Goal: Find specific page/section: Find specific page/section

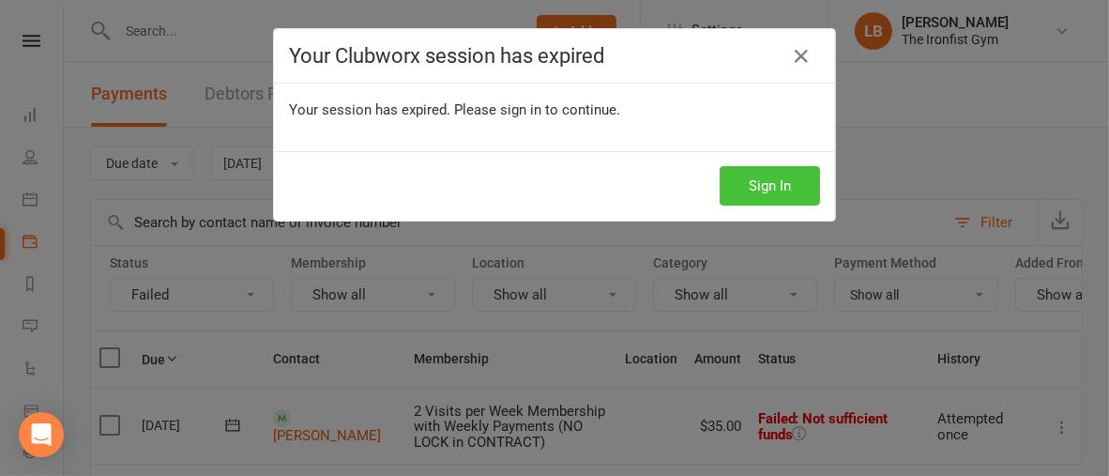
click at [764, 185] on button "Sign In" at bounding box center [769, 185] width 100 height 39
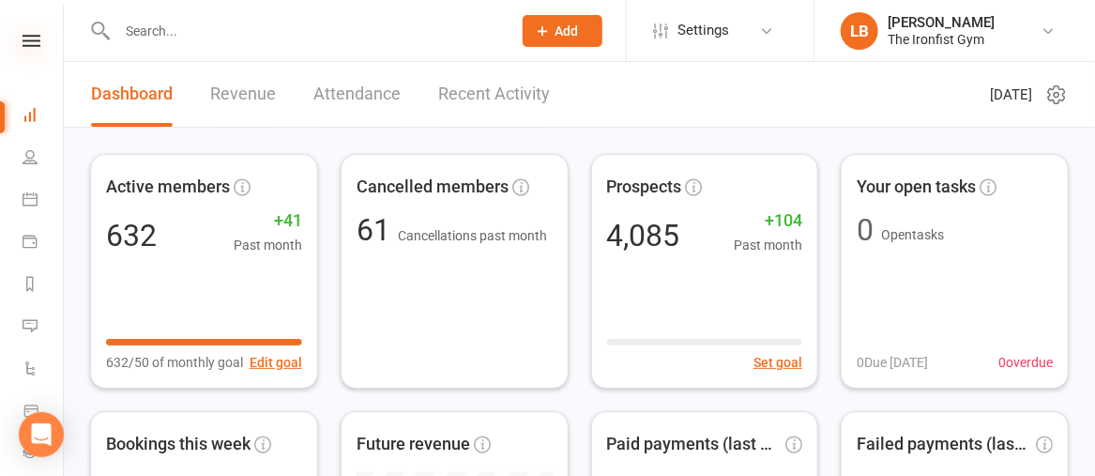
click at [27, 39] on icon at bounding box center [32, 41] width 18 height 12
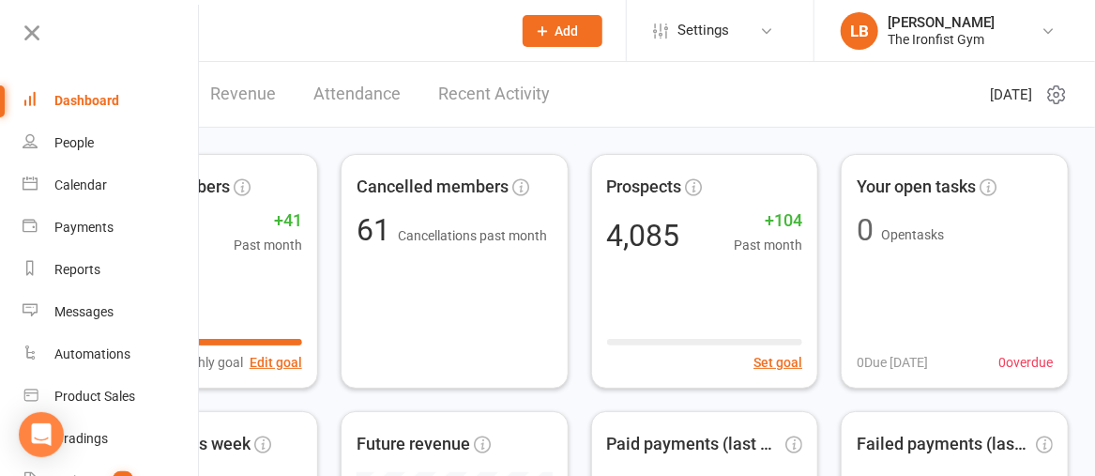
click at [368, 86] on link "Attendance" at bounding box center [356, 94] width 87 height 65
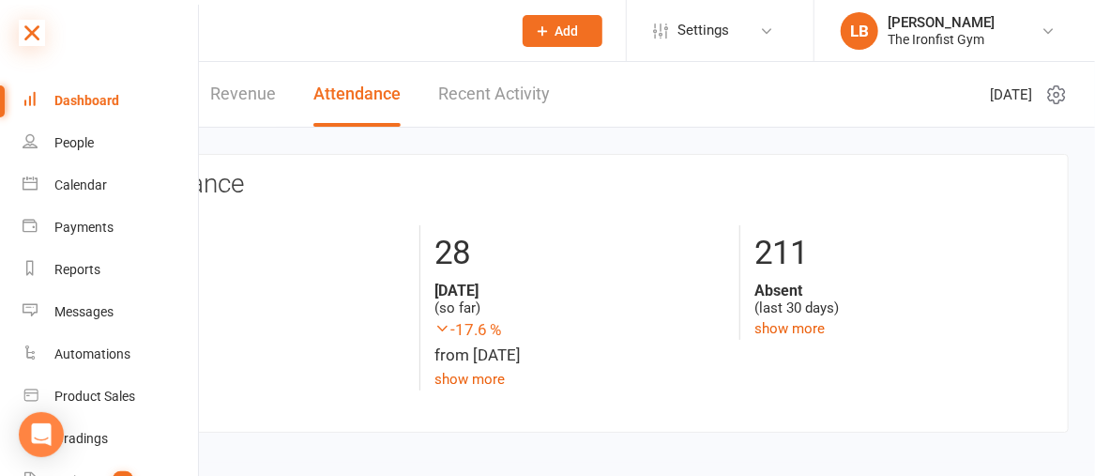
click at [30, 29] on icon at bounding box center [32, 33] width 26 height 26
